Goal: Task Accomplishment & Management: Manage account settings

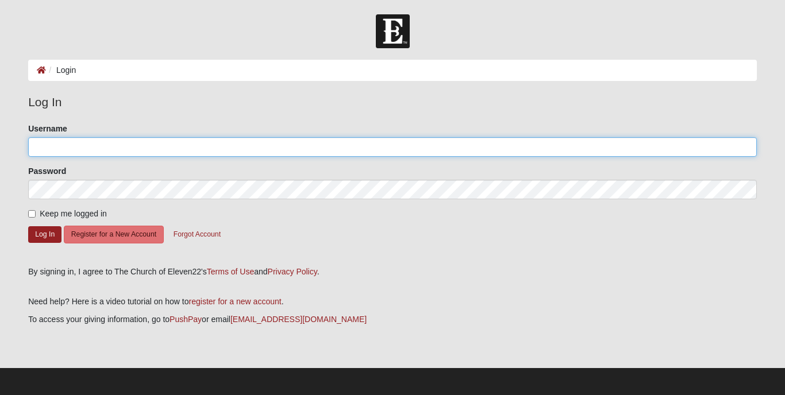
type input "AmyD"
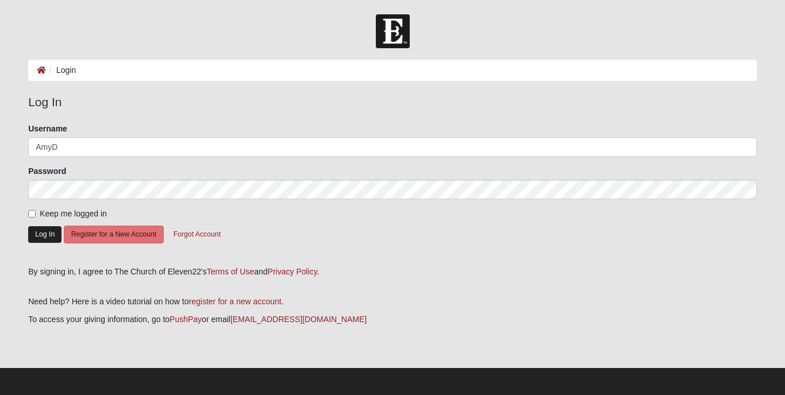
click at [37, 234] on button "Log In" at bounding box center [44, 234] width 33 height 17
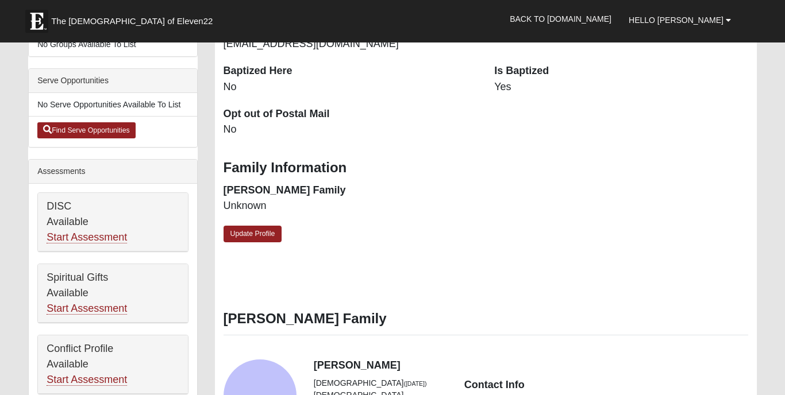
scroll to position [307, 0]
click at [254, 229] on link "Update Profile" at bounding box center [253, 234] width 59 height 17
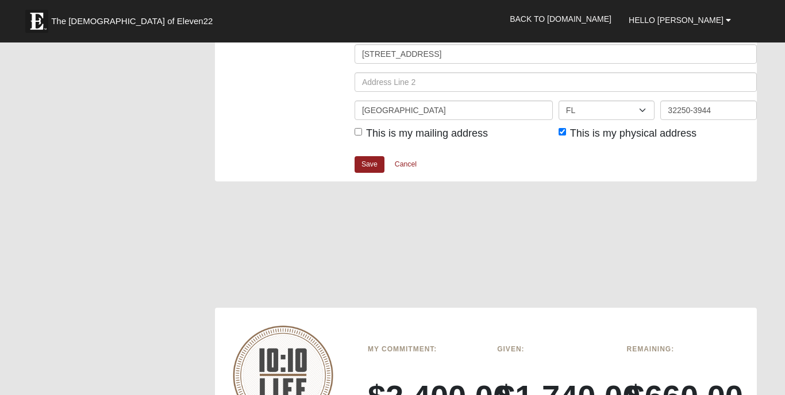
scroll to position [1496, 0]
click at [368, 156] on link "Save" at bounding box center [370, 164] width 30 height 17
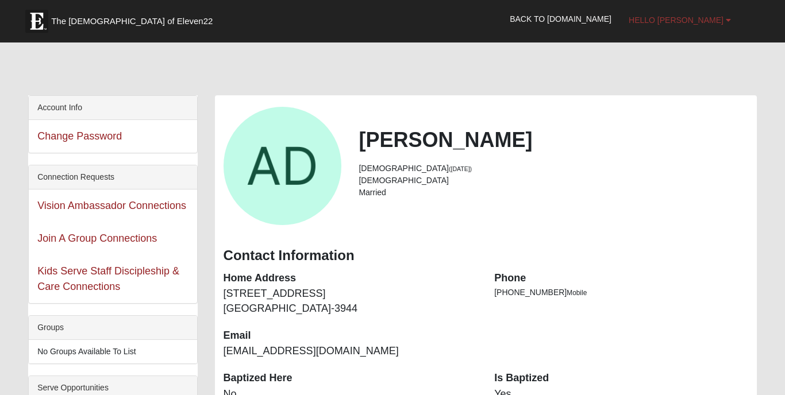
click at [710, 20] on span "Hello [PERSON_NAME]" at bounding box center [676, 20] width 95 height 9
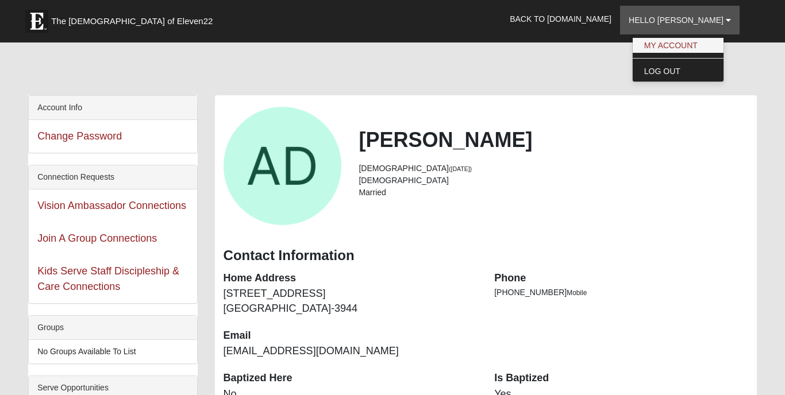
click at [699, 42] on link "My Account" at bounding box center [678, 45] width 91 height 15
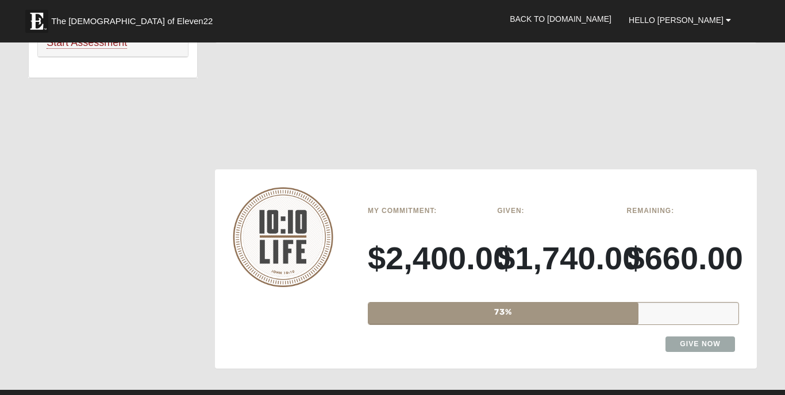
scroll to position [859, 0]
click at [694, 336] on link "Give Now" at bounding box center [700, 344] width 70 height 16
